Goal: Ask a question: Seek information or help from site administrators or community

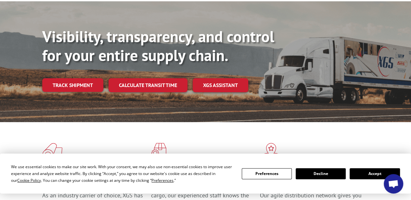
scroll to position [98, 0]
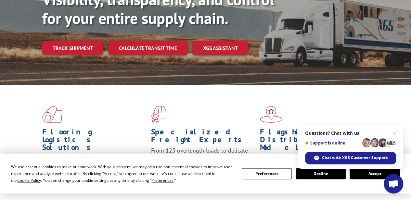
click at [369, 173] on button "Accept" at bounding box center [375, 173] width 50 height 11
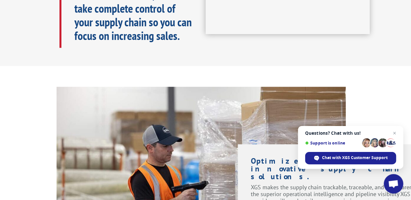
scroll to position [553, 0]
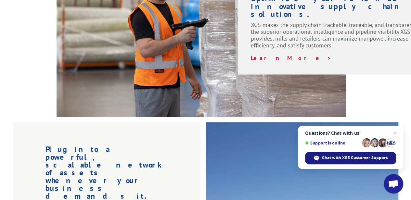
click at [337, 155] on span "Chat with XGS Customer Support" at bounding box center [350, 158] width 91 height 12
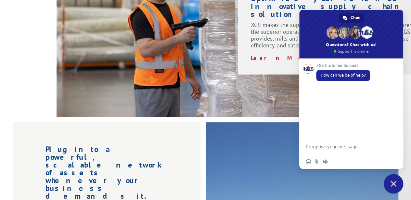
click at [333, 145] on textarea "Compose your message..." at bounding box center [345, 146] width 78 height 16
type textarea "Hello, can I get an LTL shipping quote please?"
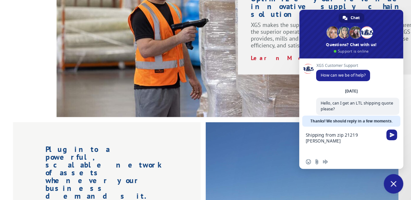
scroll to position [0, 0]
paste textarea "95492"
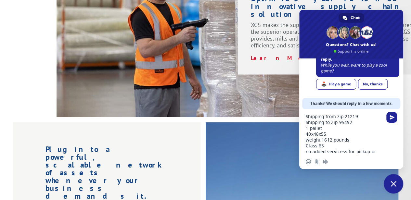
scroll to position [7, 0]
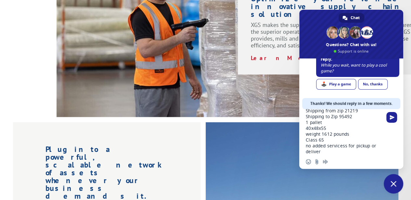
type textarea "Shipping from zip 21219 Shipping to Zip 95492 1 pallet 40x48x55 weight 1612 pou…"
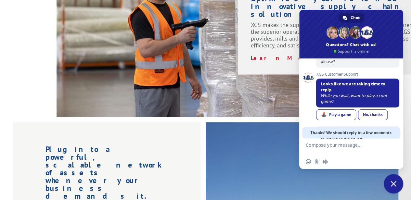
scroll to position [44, 0]
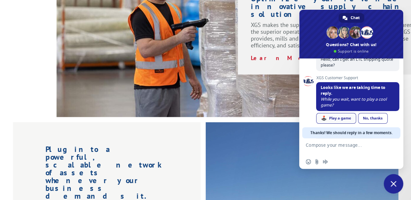
click at [334, 121] on link "🕹️ Play a game" at bounding box center [336, 118] width 40 height 11
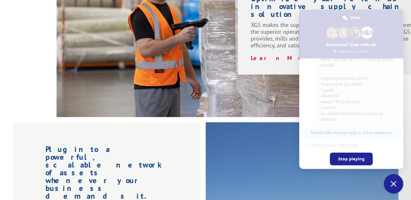
scroll to position [71, 0]
click at [358, 154] on link "Stop playing" at bounding box center [351, 159] width 43 height 13
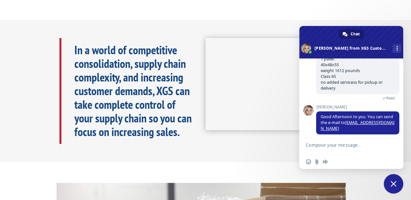
scroll to position [228, 0]
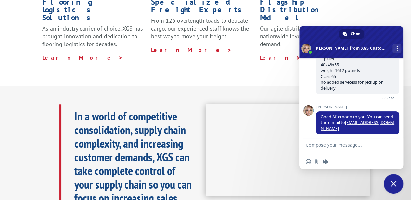
click at [371, 144] on textarea "Compose your message..." at bounding box center [345, 146] width 78 height 16
type textarea "Ok thank you"
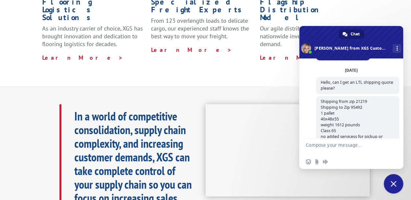
scroll to position [91, 0]
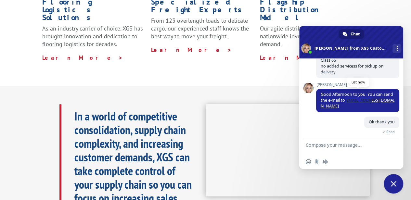
drag, startPoint x: 384, startPoint y: 103, endPoint x: 356, endPoint y: 102, distance: 28.0
click at [356, 102] on span "Good Afternoon to you. You can send the e-mail to [EMAIL_ADDRESS][DOMAIN_NAME]" at bounding box center [357, 100] width 83 height 23
copy link "[EMAIL_ADDRESS][DOMAIN_NAME]"
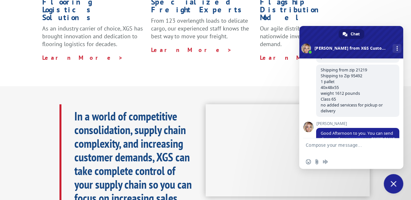
scroll to position [0, 0]
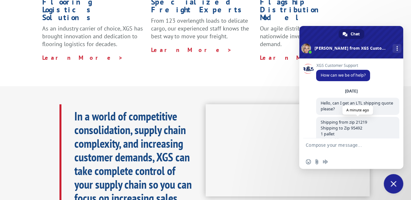
click at [322, 122] on span "Shipping from zip 21219 Shipping to Zip 95492 1 pallet 40x48x55 weight 1612 pou…" at bounding box center [352, 143] width 62 height 46
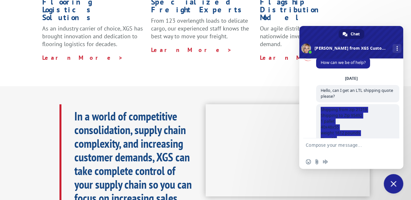
scroll to position [91, 0]
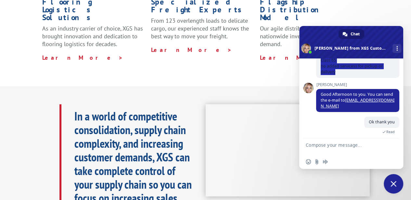
drag, startPoint x: 319, startPoint y: 122, endPoint x: 340, endPoint y: 74, distance: 51.8
click at [340, 74] on span "Shipping from zip 21219 Shipping to Zip 95492 1 pallet 40x48x55 weight 1612 pou…" at bounding box center [357, 52] width 83 height 52
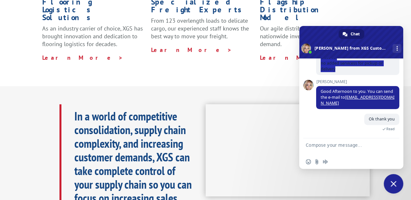
copy span "Shipping from zip 21219 Shipping to Zip 95492 1 pallet 40x48x55 weight 1612 pou…"
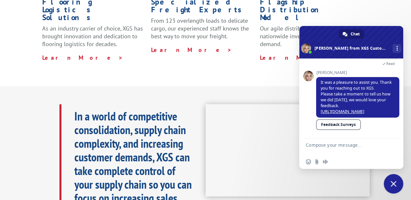
click at [400, 182] on span "Close chat" at bounding box center [394, 184] width 20 height 20
